Goal: Task Accomplishment & Management: Complete application form

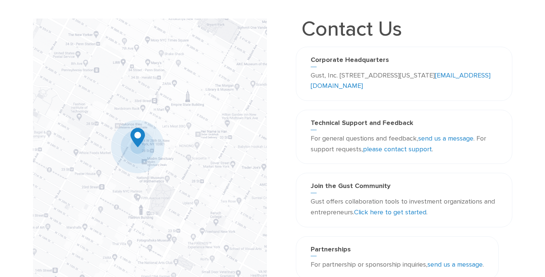
scroll to position [35, 0]
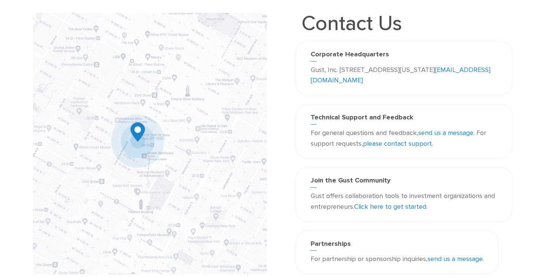
click at [376, 206] on link "Click here to get started" at bounding box center [390, 207] width 72 height 8
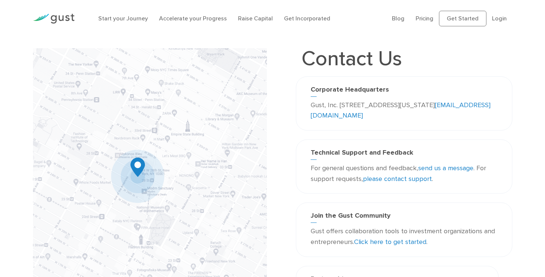
scroll to position [1, 0]
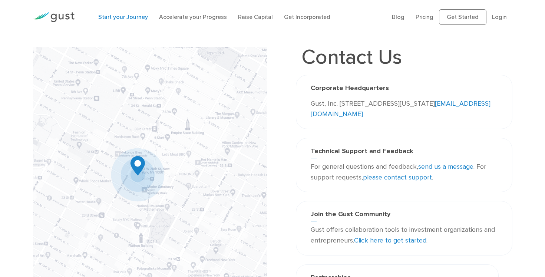
click at [115, 17] on link "Start your Journey" at bounding box center [123, 16] width 50 height 7
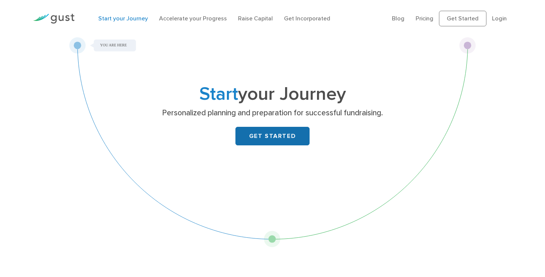
click at [267, 135] on link "GET STARTED" at bounding box center [272, 136] width 74 height 19
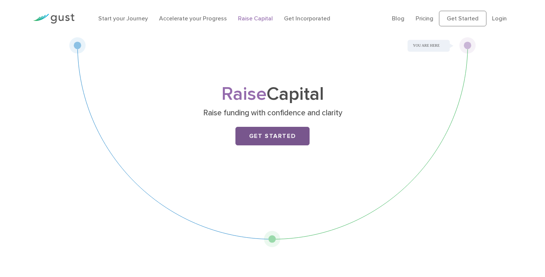
click at [261, 142] on link "Get Started" at bounding box center [272, 136] width 74 height 19
